Goal: Navigation & Orientation: Find specific page/section

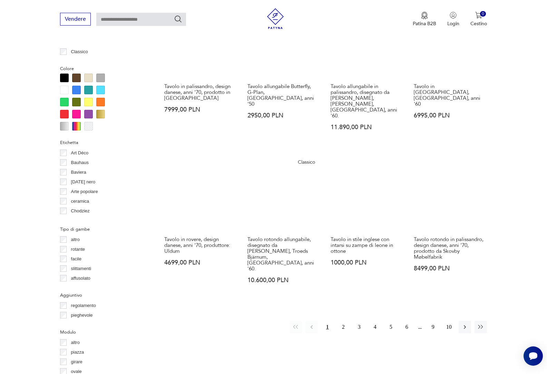
scroll to position [634, 0]
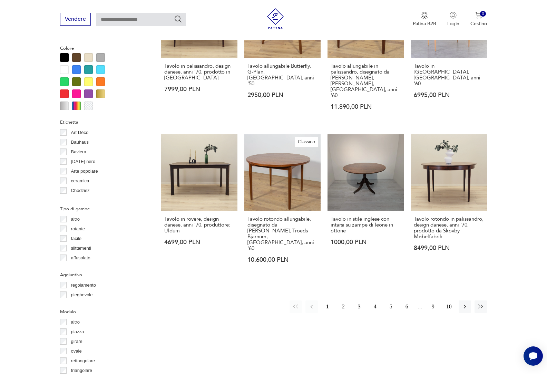
click at [342, 303] on font "2" at bounding box center [343, 306] width 3 height 6
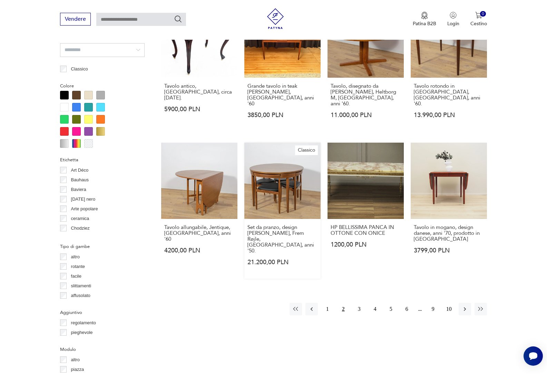
scroll to position [597, 0]
click at [358, 305] on font "3" at bounding box center [359, 308] width 3 height 6
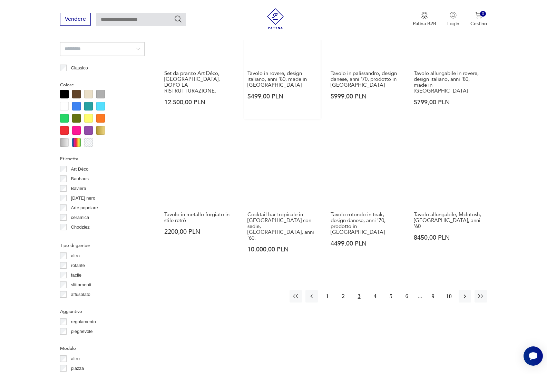
scroll to position [632, 0]
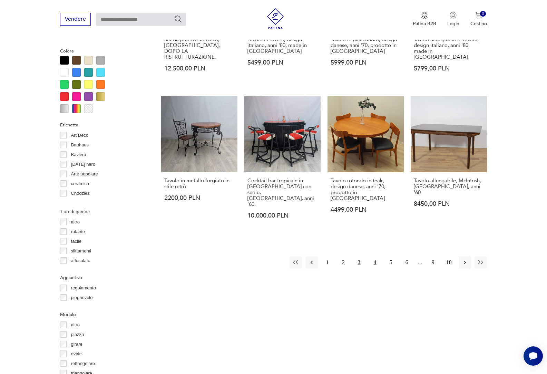
click at [375, 259] on font "4" at bounding box center [375, 262] width 3 height 6
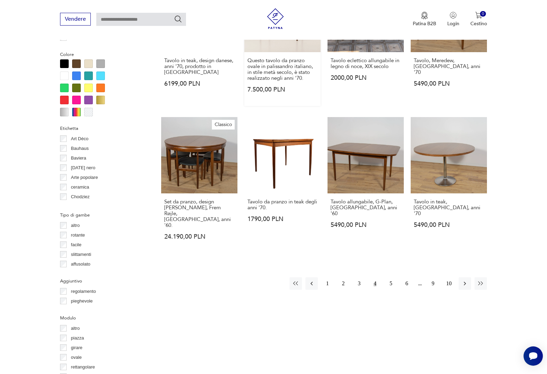
scroll to position [632, 0]
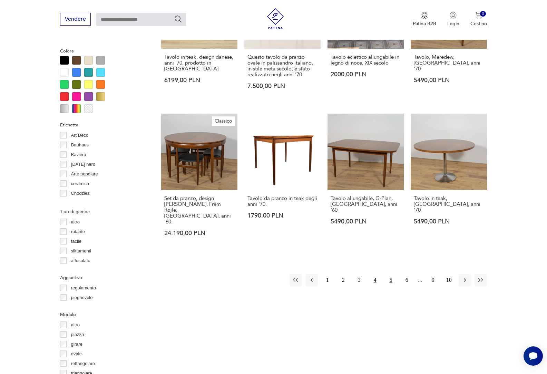
click at [390, 277] on font "5" at bounding box center [390, 280] width 3 height 6
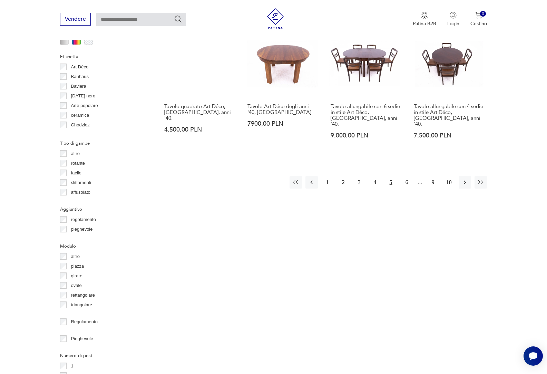
scroll to position [701, 0]
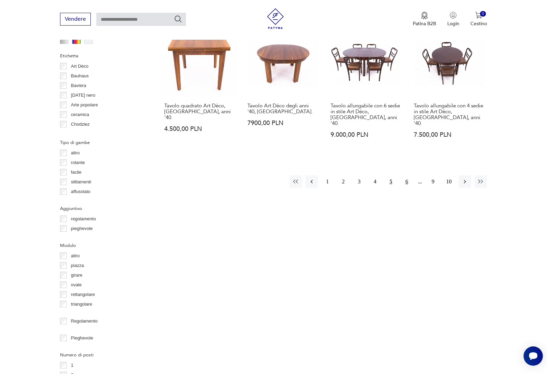
click at [406, 178] on font "6" at bounding box center [406, 181] width 3 height 6
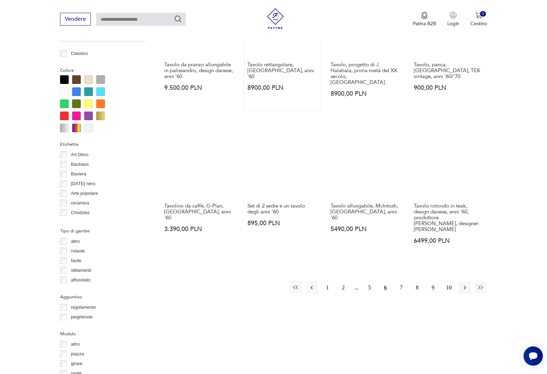
scroll to position [632, 0]
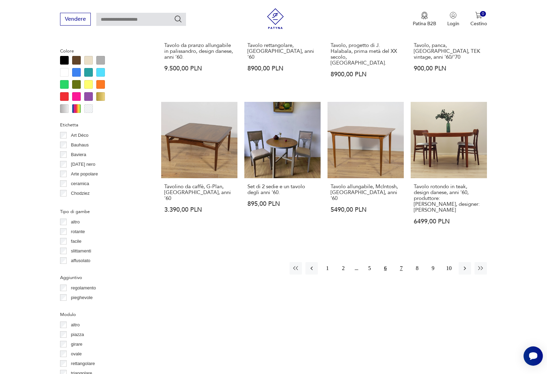
click at [401, 265] on font "7" at bounding box center [401, 268] width 3 height 6
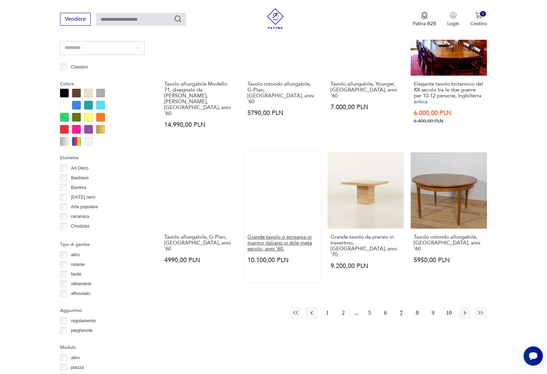
scroll to position [632, 0]
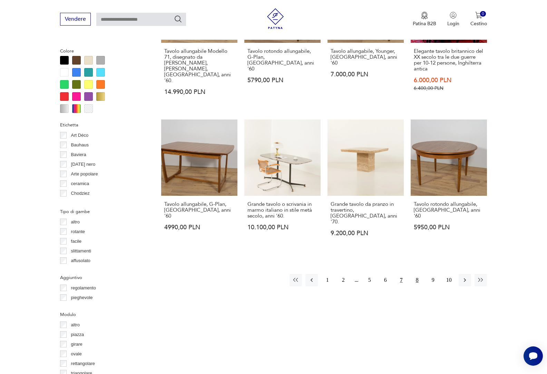
click at [416, 277] on font "8" at bounding box center [417, 280] width 3 height 6
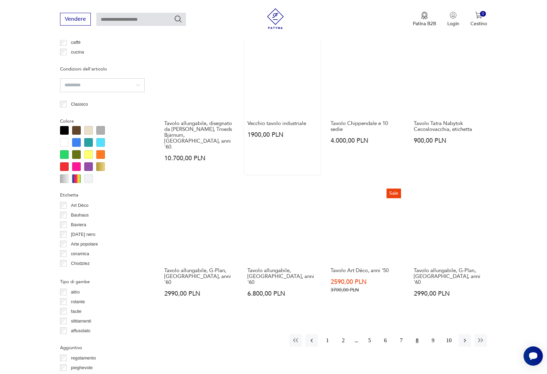
scroll to position [563, 0]
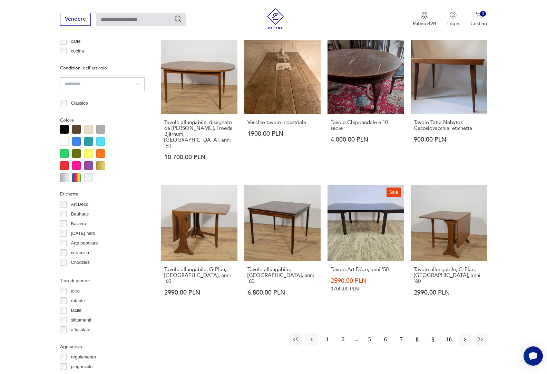
click at [433, 336] on font "9" at bounding box center [432, 339] width 3 height 6
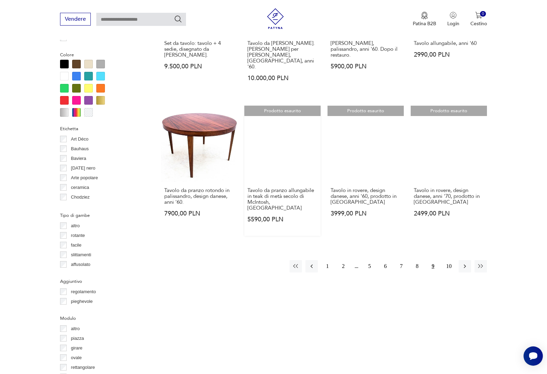
scroll to position [632, 0]
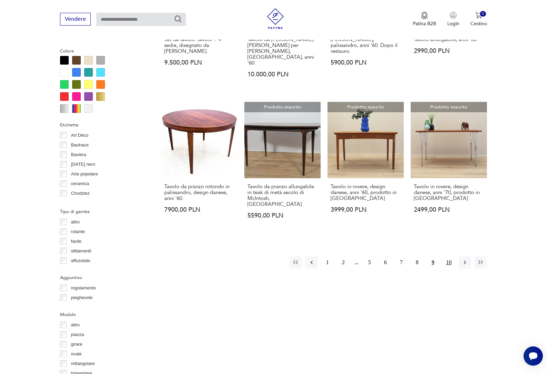
click at [449, 259] on font "10" at bounding box center [449, 262] width 6 height 6
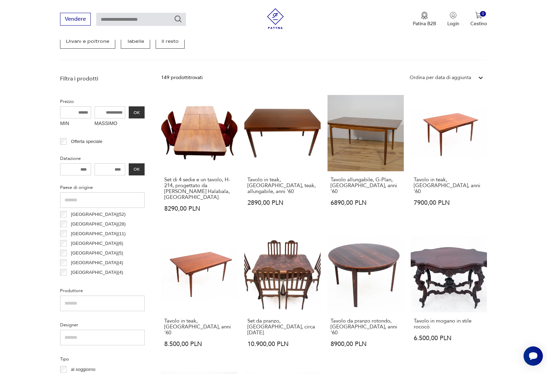
scroll to position [183, 0]
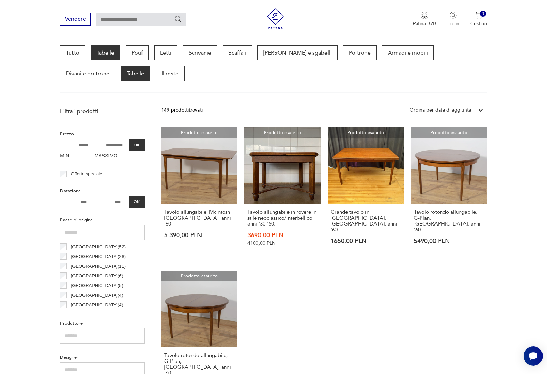
click at [127, 70] on font "Tabelle" at bounding box center [136, 74] width 18 height 8
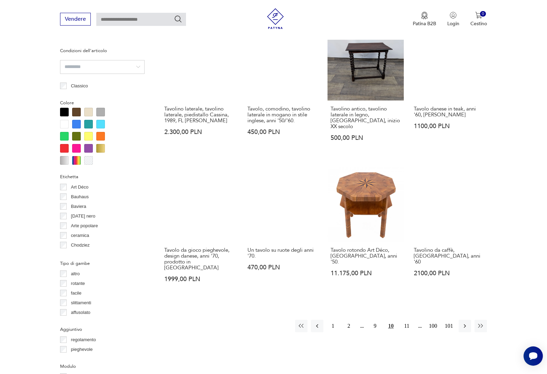
scroll to position [597, 0]
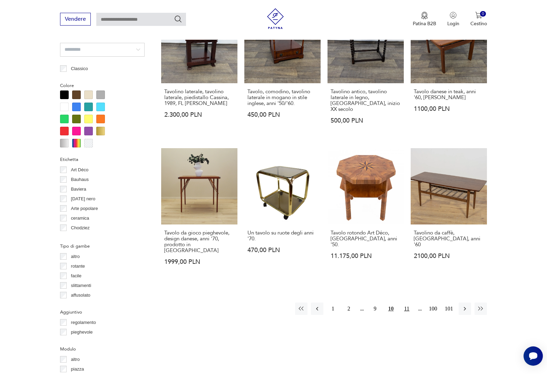
click at [404, 305] on font "11" at bounding box center [406, 308] width 5 height 6
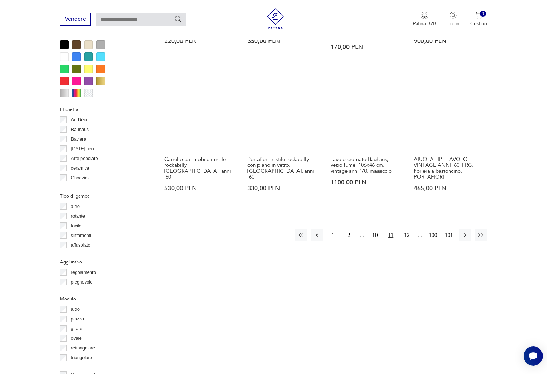
scroll to position [666, 0]
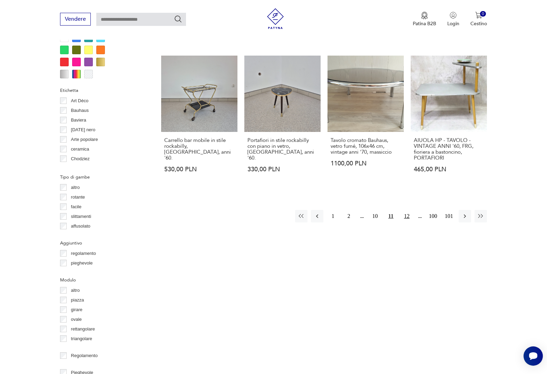
click at [407, 213] on font "12" at bounding box center [407, 216] width 6 height 6
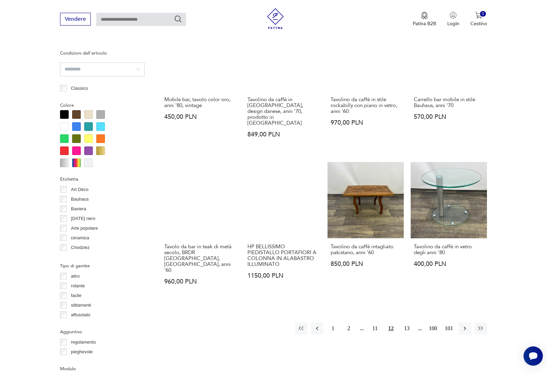
scroll to position [666, 0]
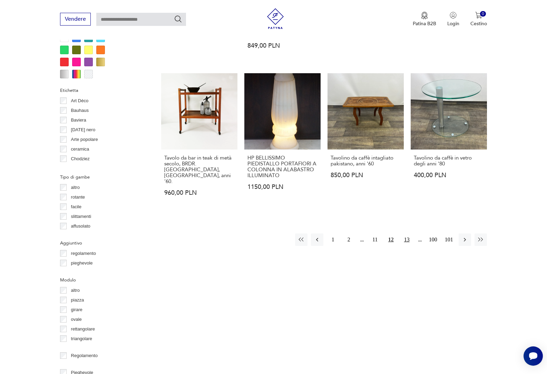
click at [407, 236] on font "13" at bounding box center [407, 239] width 6 height 6
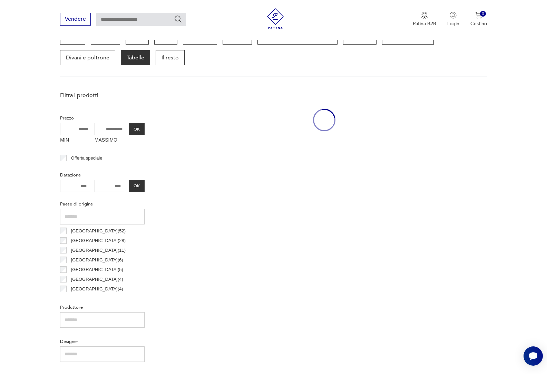
scroll to position [183, 0]
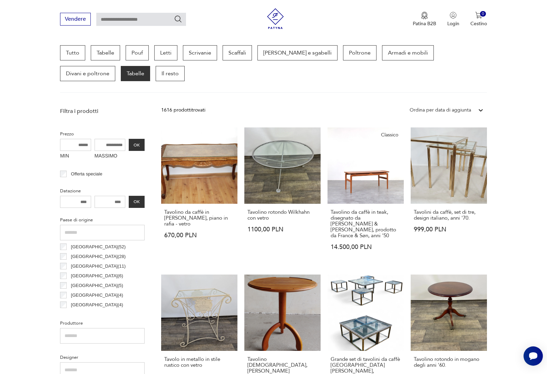
scroll to position [666, 0]
